Goal: Find specific page/section

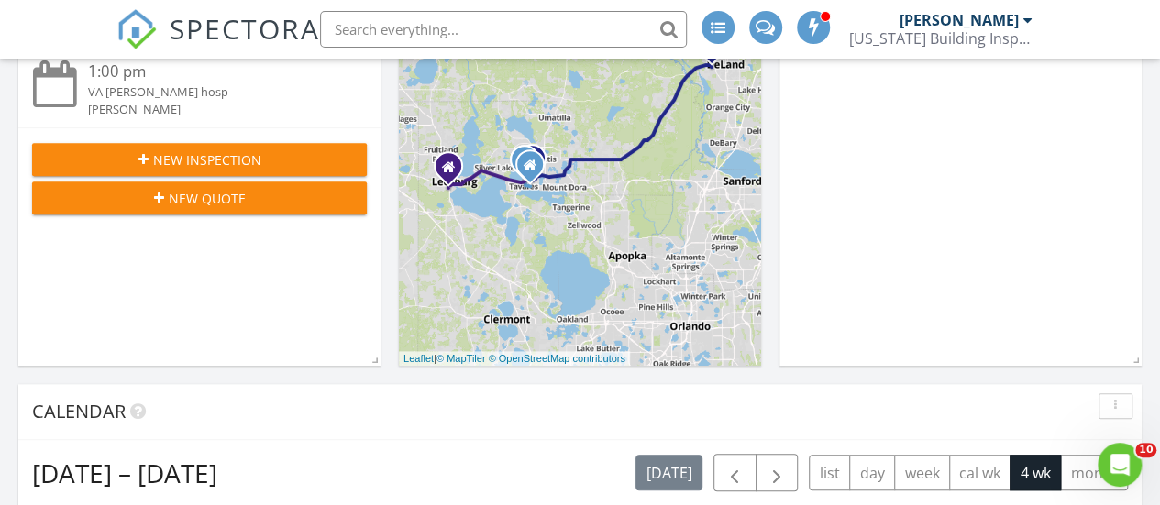
scroll to position [1696, 1188]
click at [503, 23] on input "text" at bounding box center [503, 29] width 367 height 37
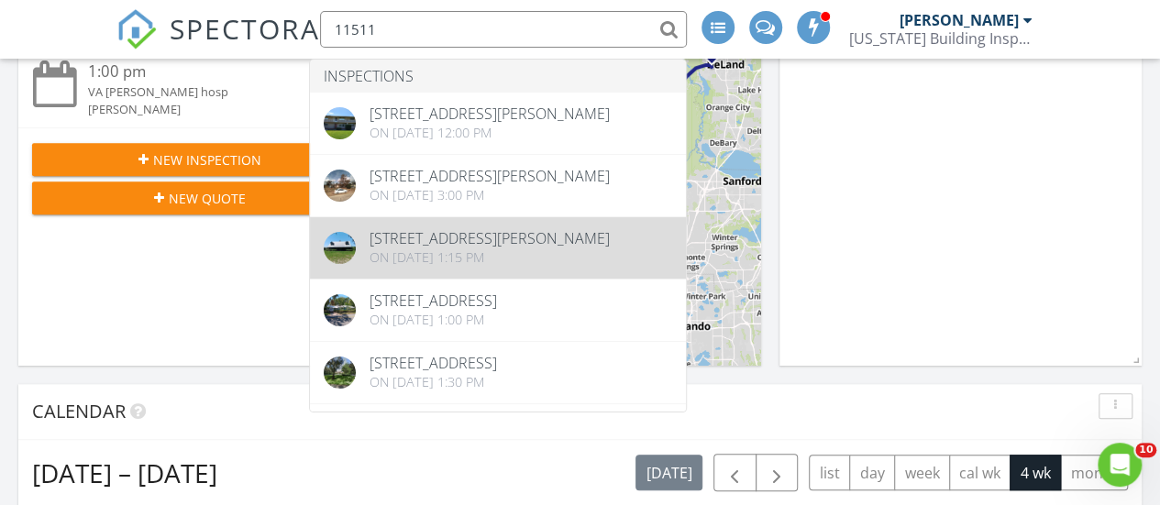
type input "11511"
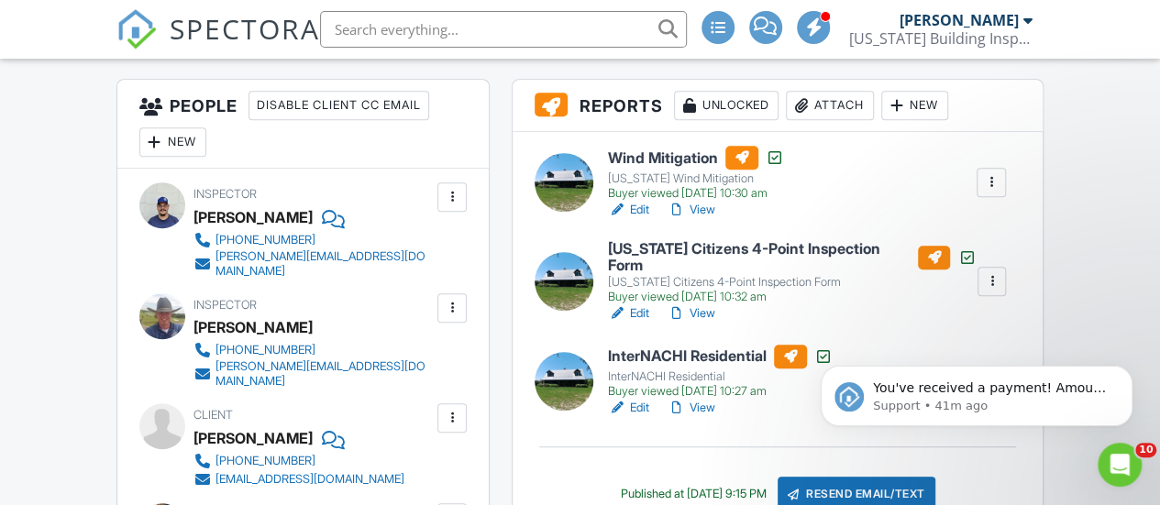
scroll to position [514, 0]
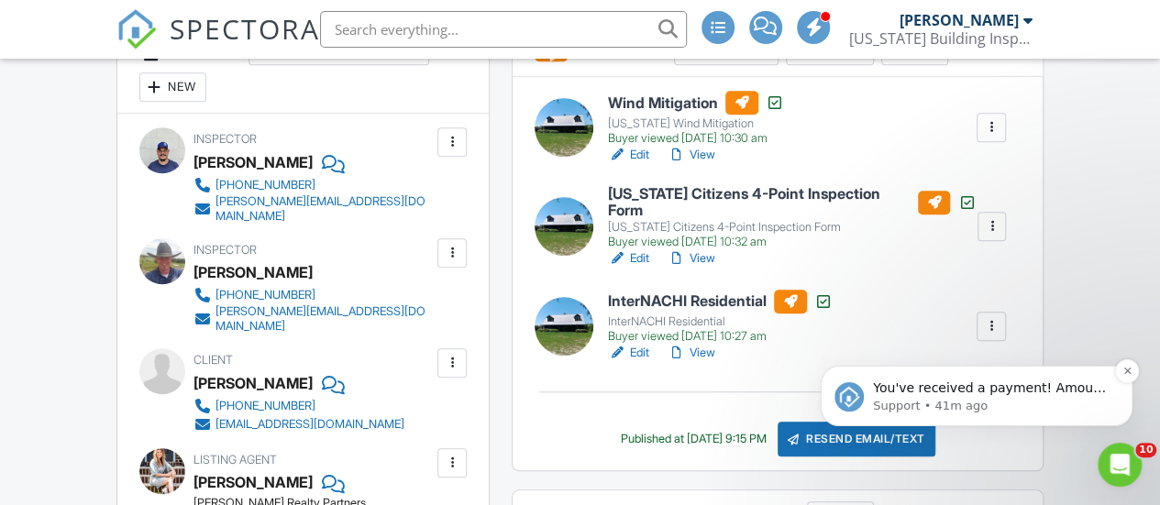
click at [1079, 399] on p "Support • 41m ago" at bounding box center [991, 406] width 237 height 17
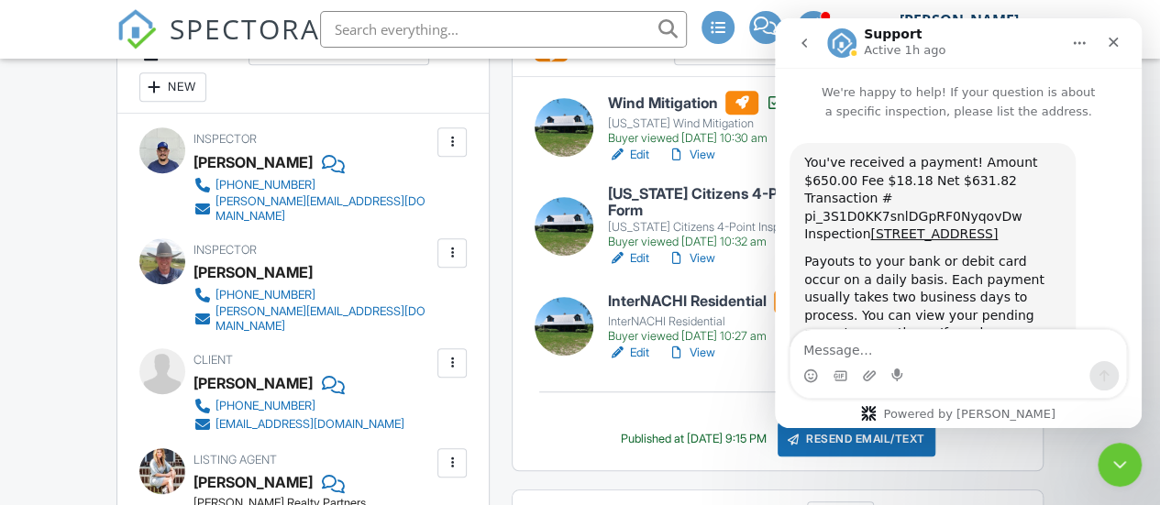
scroll to position [61, 0]
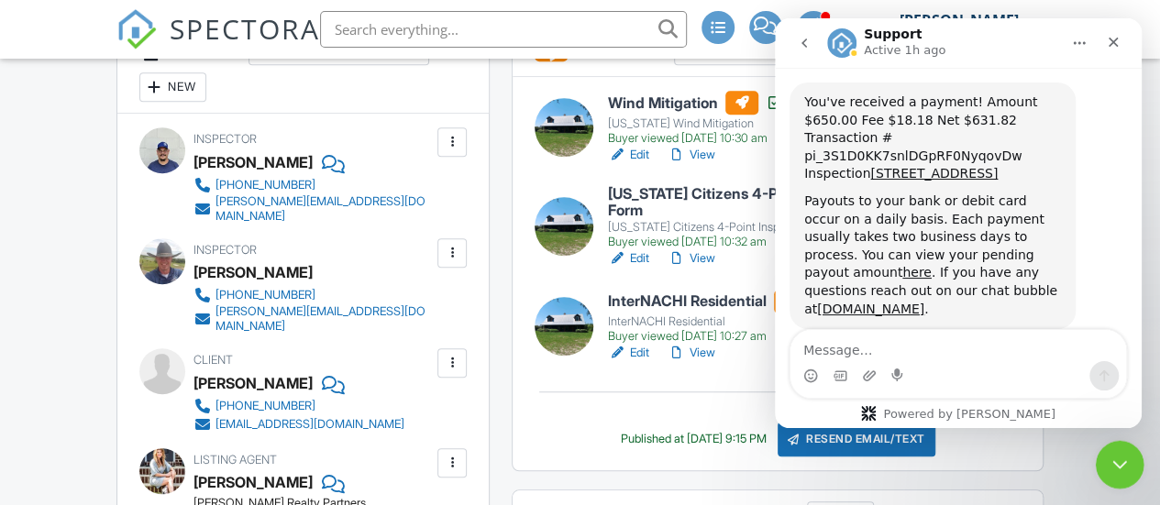
click at [1117, 453] on icon "Close Intercom Messenger" at bounding box center [1117, 462] width 22 height 22
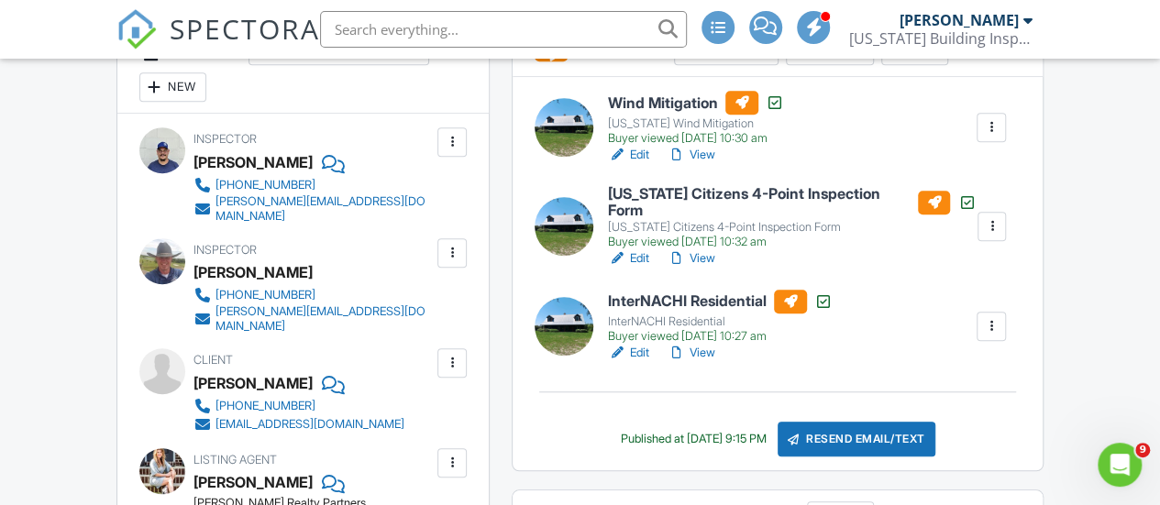
click at [710, 361] on link "View" at bounding box center [692, 353] width 48 height 18
